Goal: Download file/media

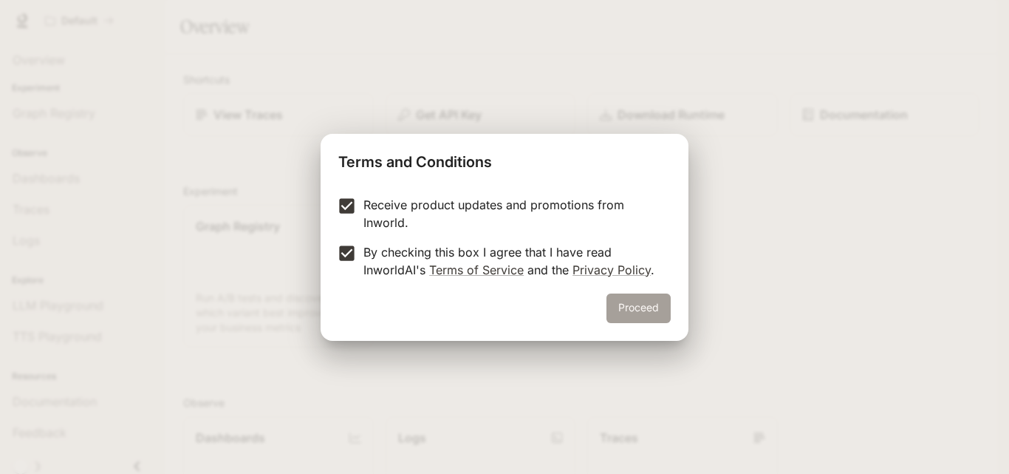
click at [642, 310] on button "Proceed" at bounding box center [639, 308] width 64 height 30
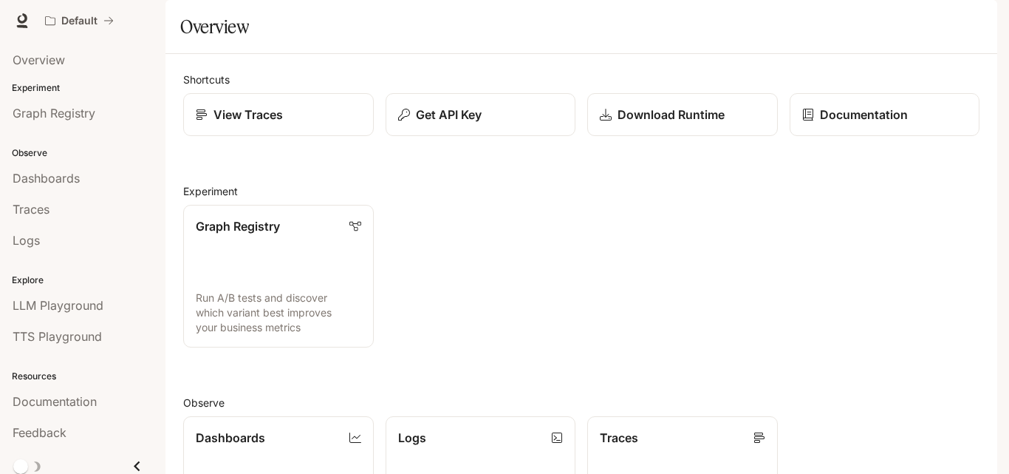
click at [642, 310] on div "Graph Registry Run A/B tests and discover which variant best improves your busi…" at bounding box center [575, 270] width 808 height 154
click at [21, 24] on icon at bounding box center [22, 20] width 15 height 15
click at [627, 123] on p "Download Runtime" at bounding box center [671, 115] width 108 height 18
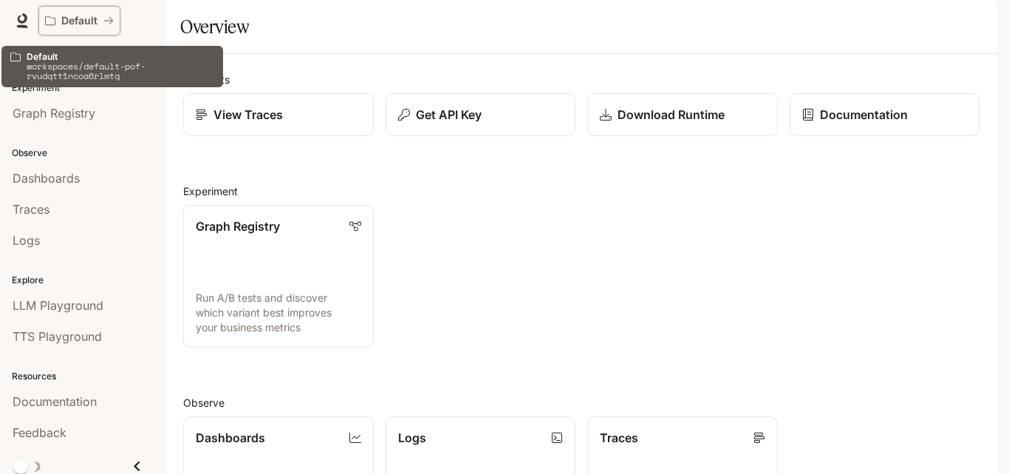
click at [107, 18] on icon "All workspaces" at bounding box center [108, 21] width 10 height 10
